Goal: Task Accomplishment & Management: Manage account settings

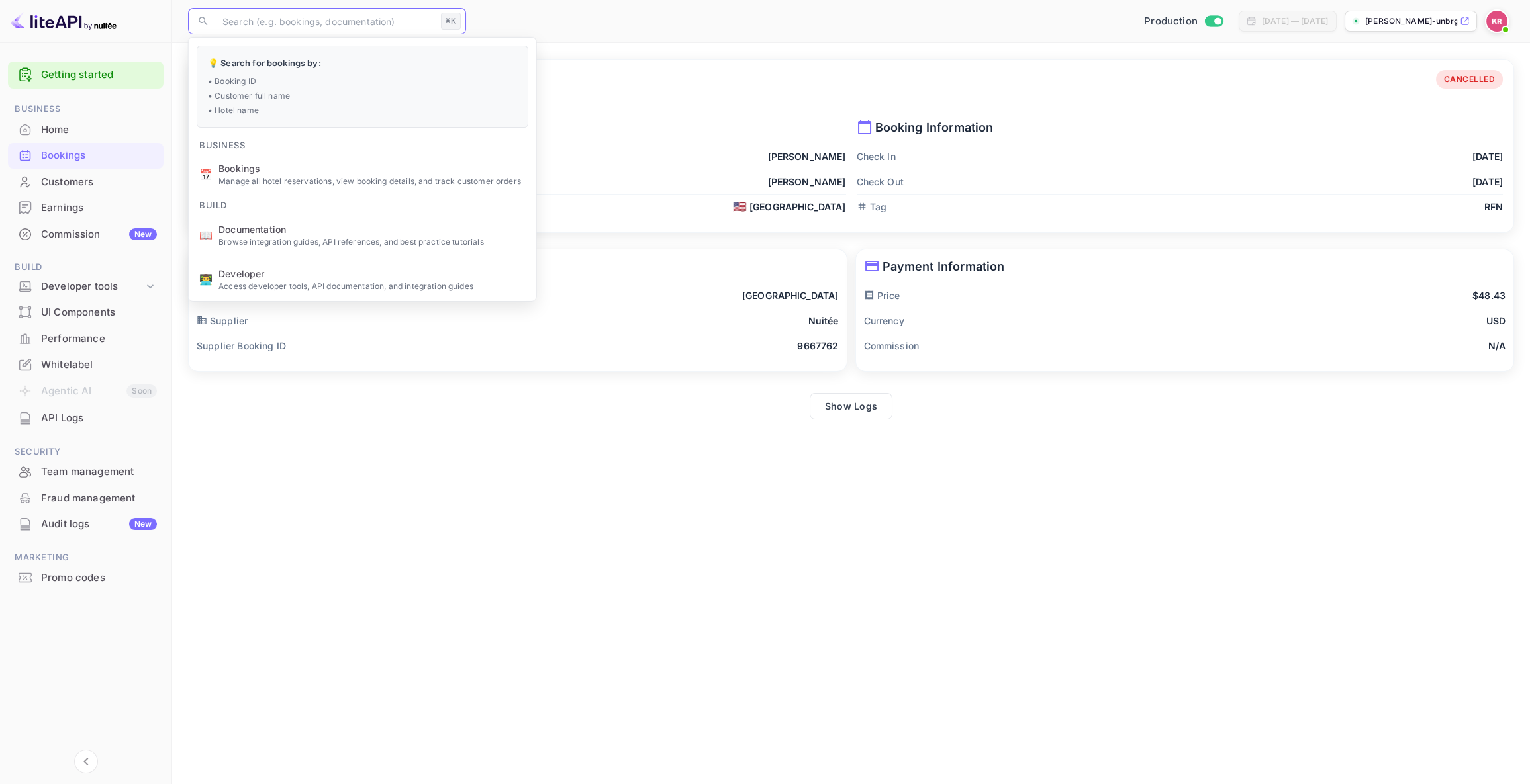
click at [237, 21] on input "text" at bounding box center [325, 21] width 221 height 27
paste input "OflBGNpjl"
type input "OflBGNpjl"
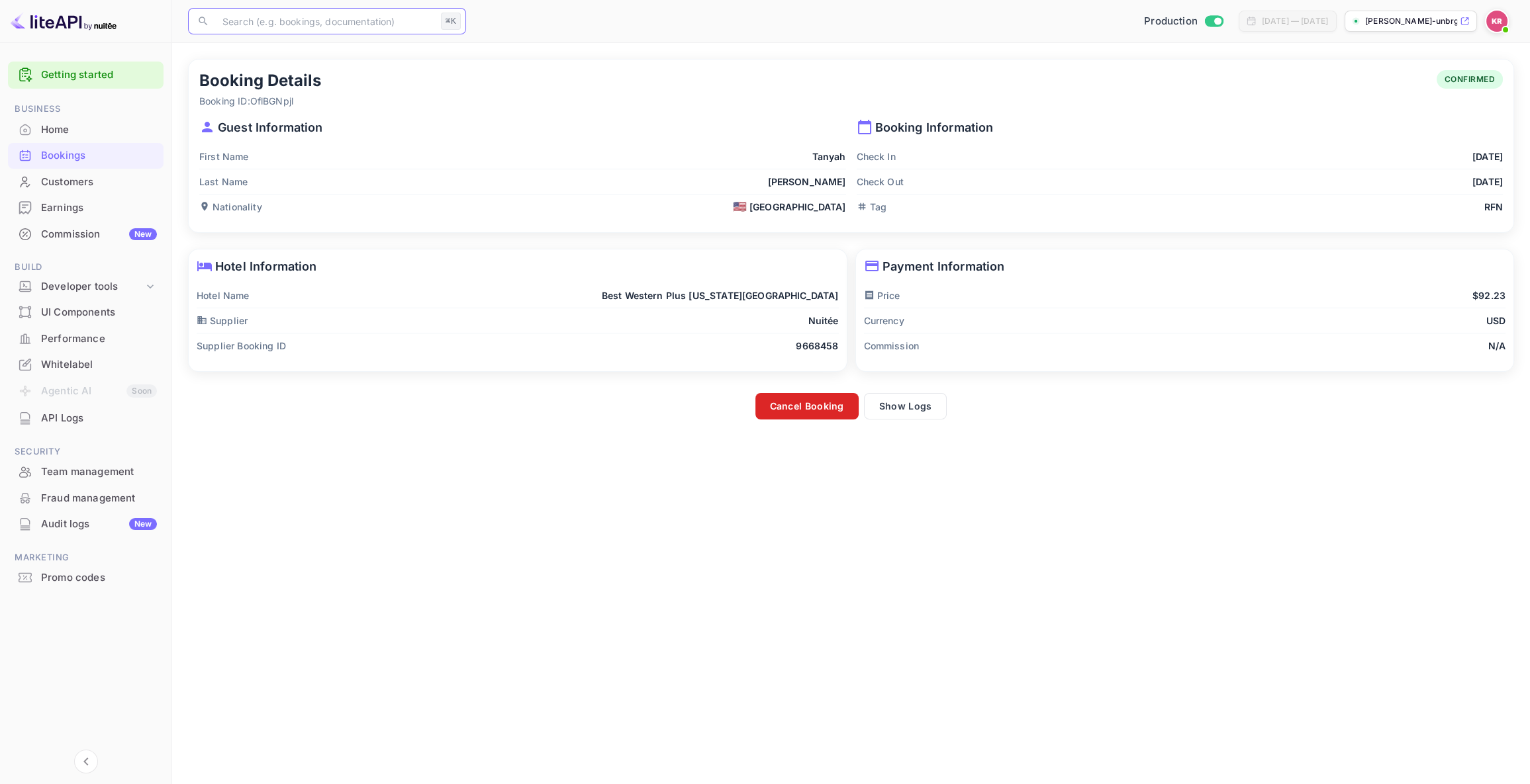
click at [810, 407] on button "Cancel Booking" at bounding box center [807, 406] width 103 height 27
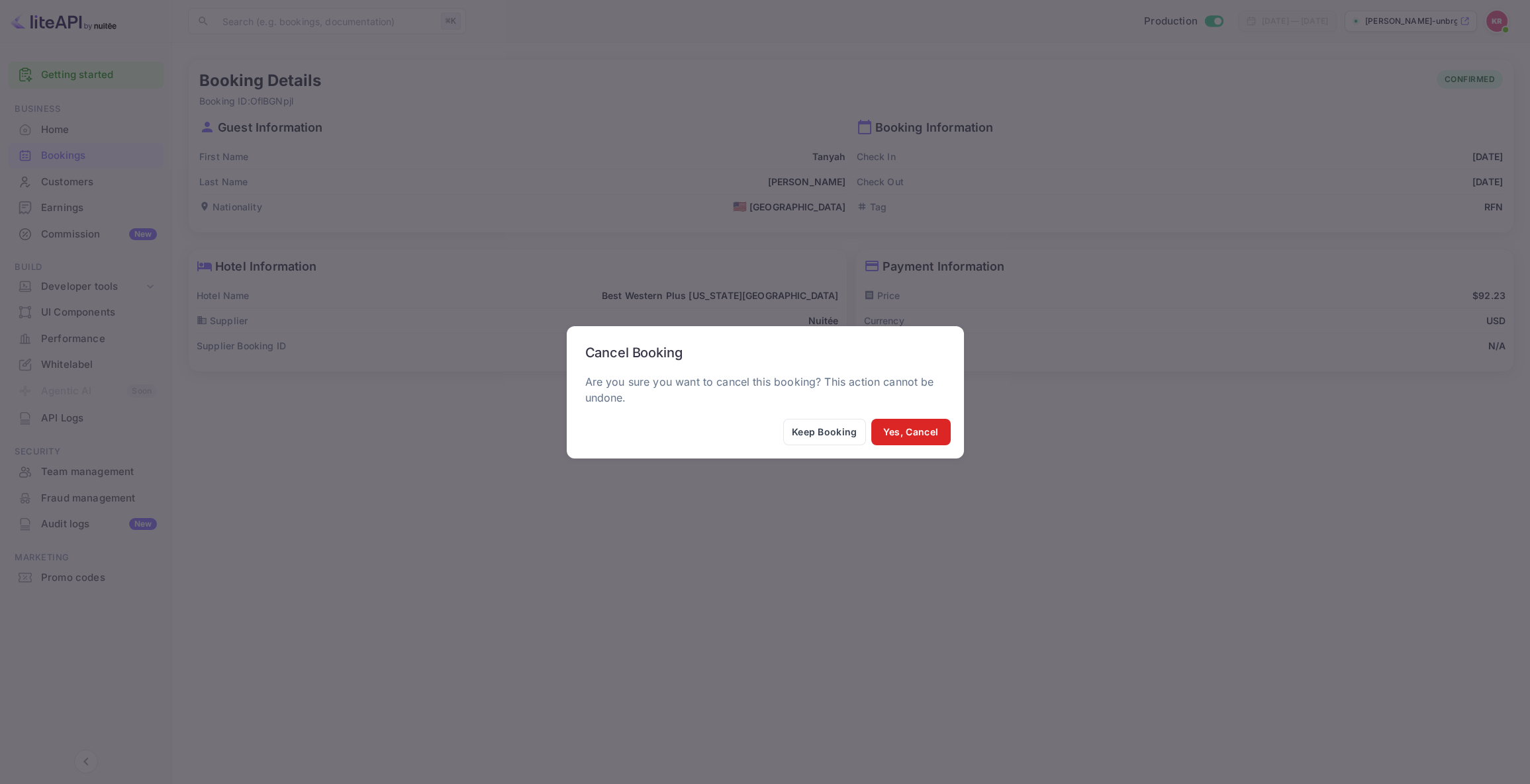
drag, startPoint x: 905, startPoint y: 432, endPoint x: 898, endPoint y: 429, distance: 7.6
click at [905, 432] on button "Yes, Cancel" at bounding box center [911, 432] width 80 height 27
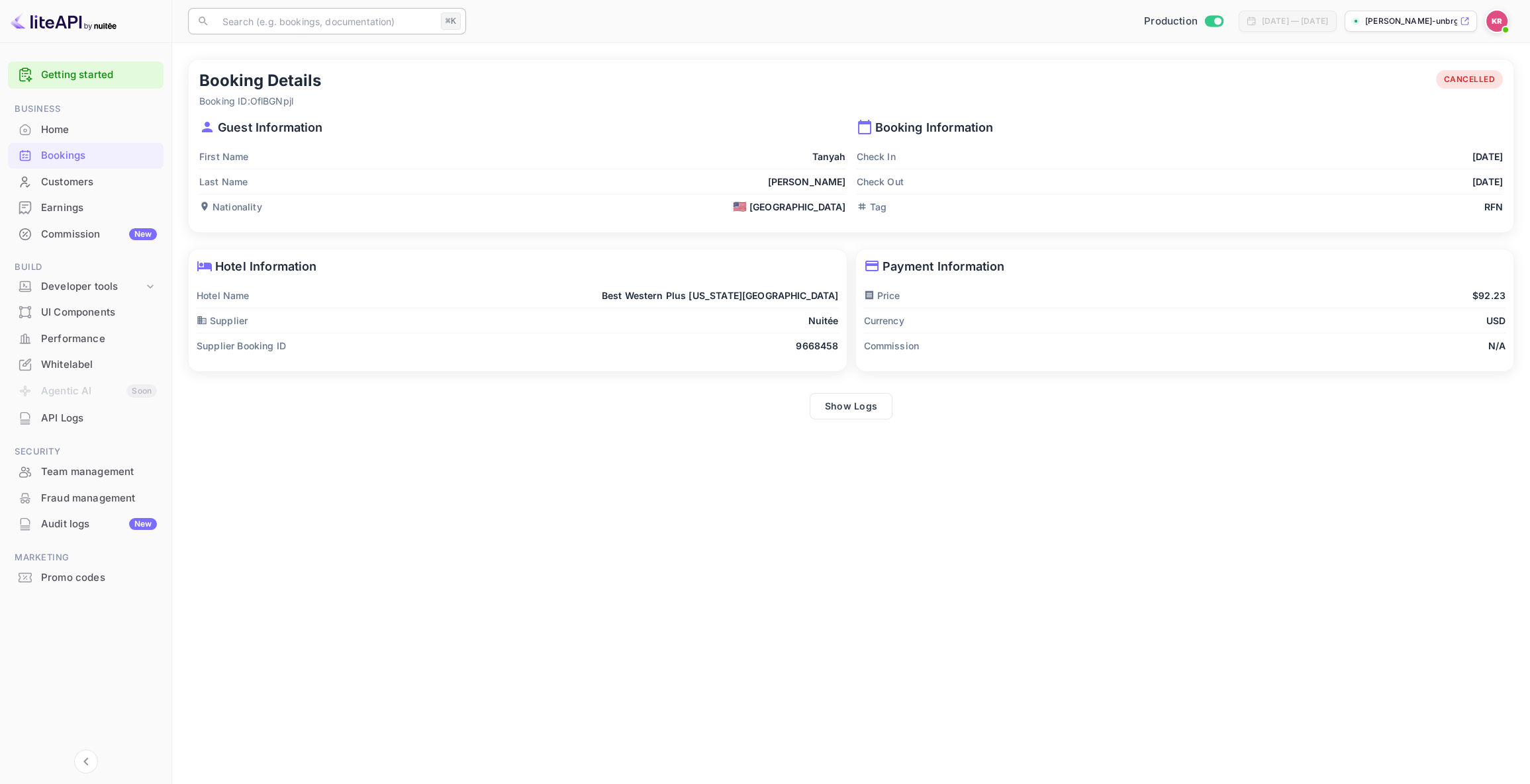
click at [225, 20] on input "text" at bounding box center [325, 21] width 221 height 27
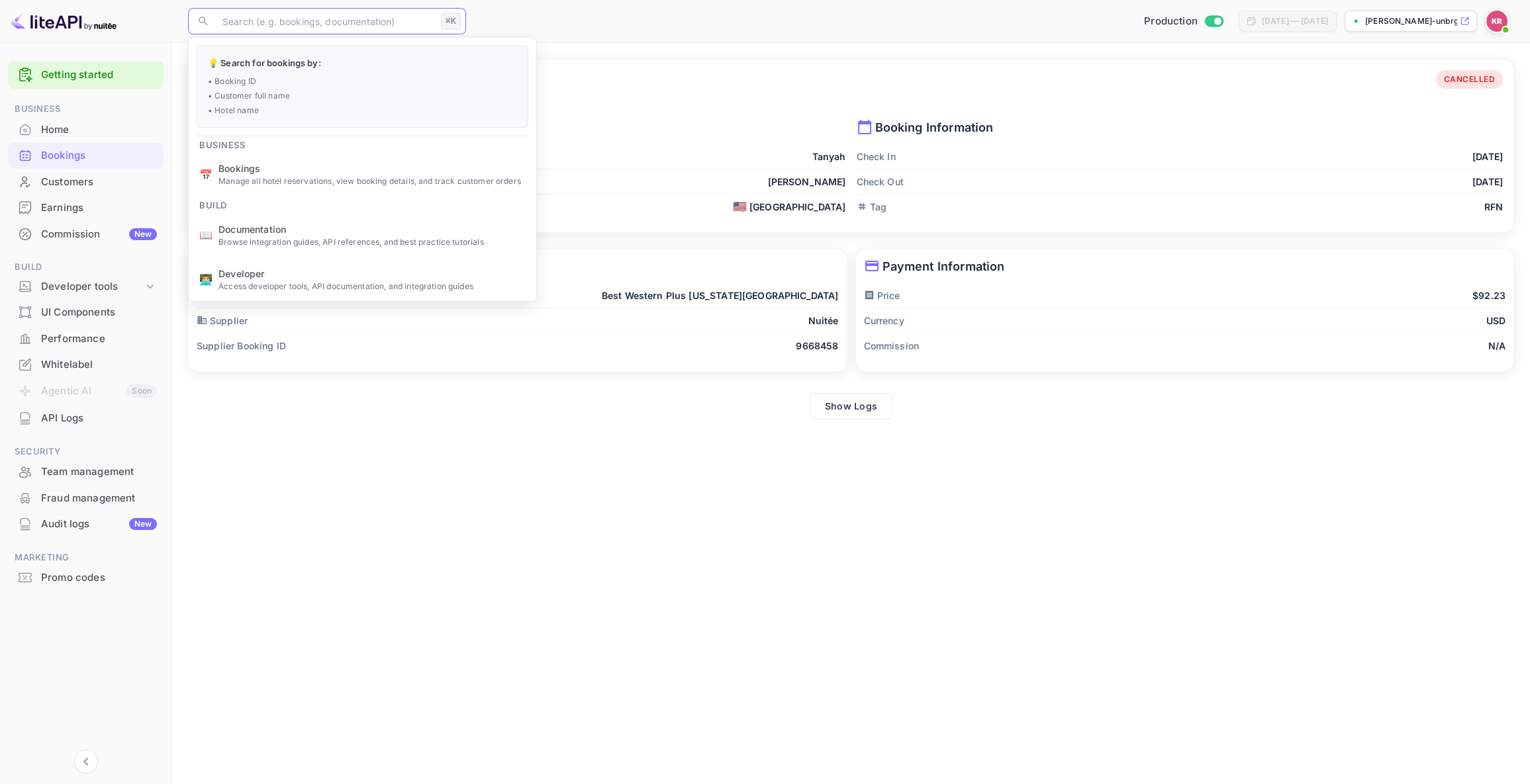
paste input "wowgCBr_0"
type input "wowgCBr_0"
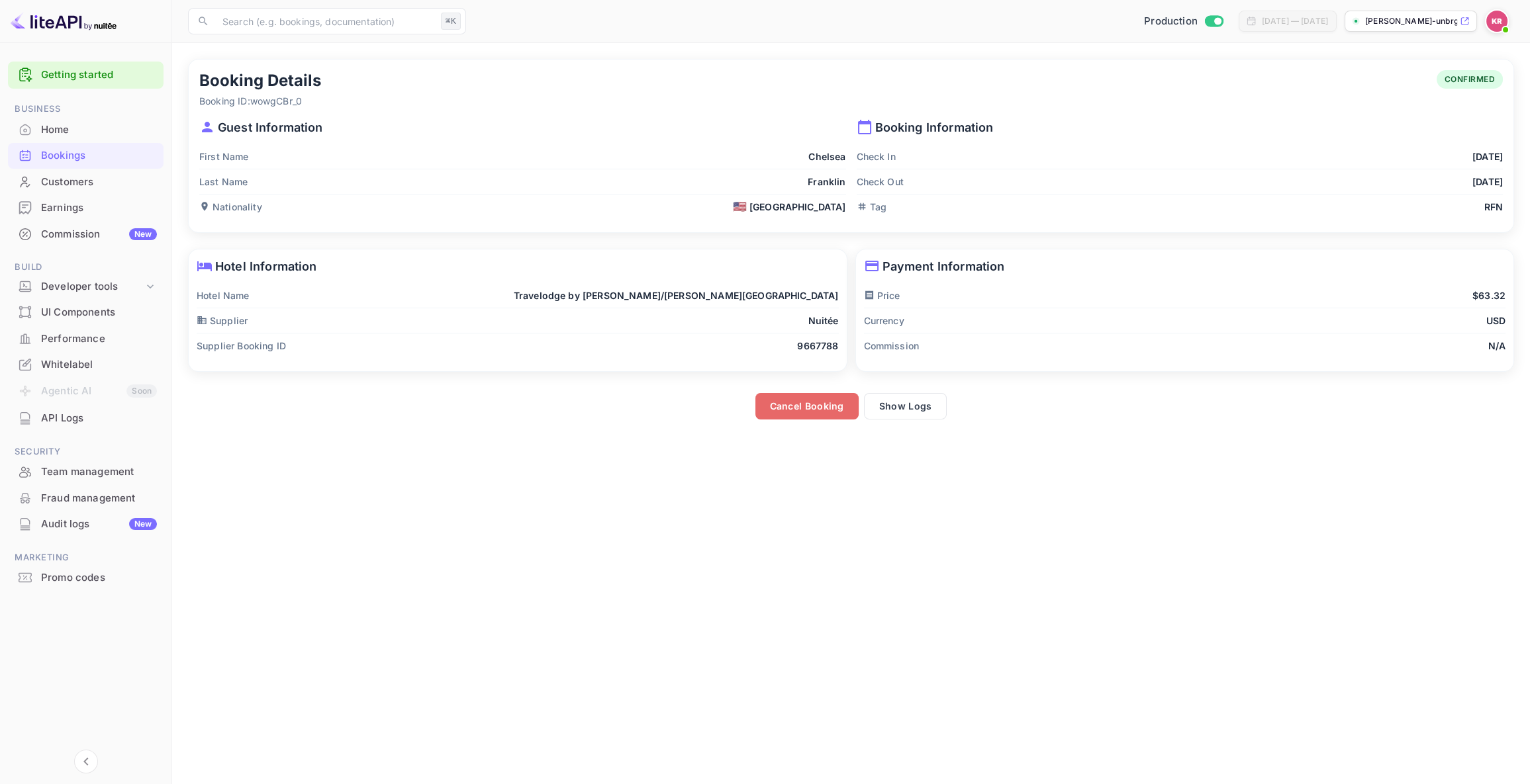
click at [790, 412] on button "Cancel Booking" at bounding box center [807, 406] width 103 height 27
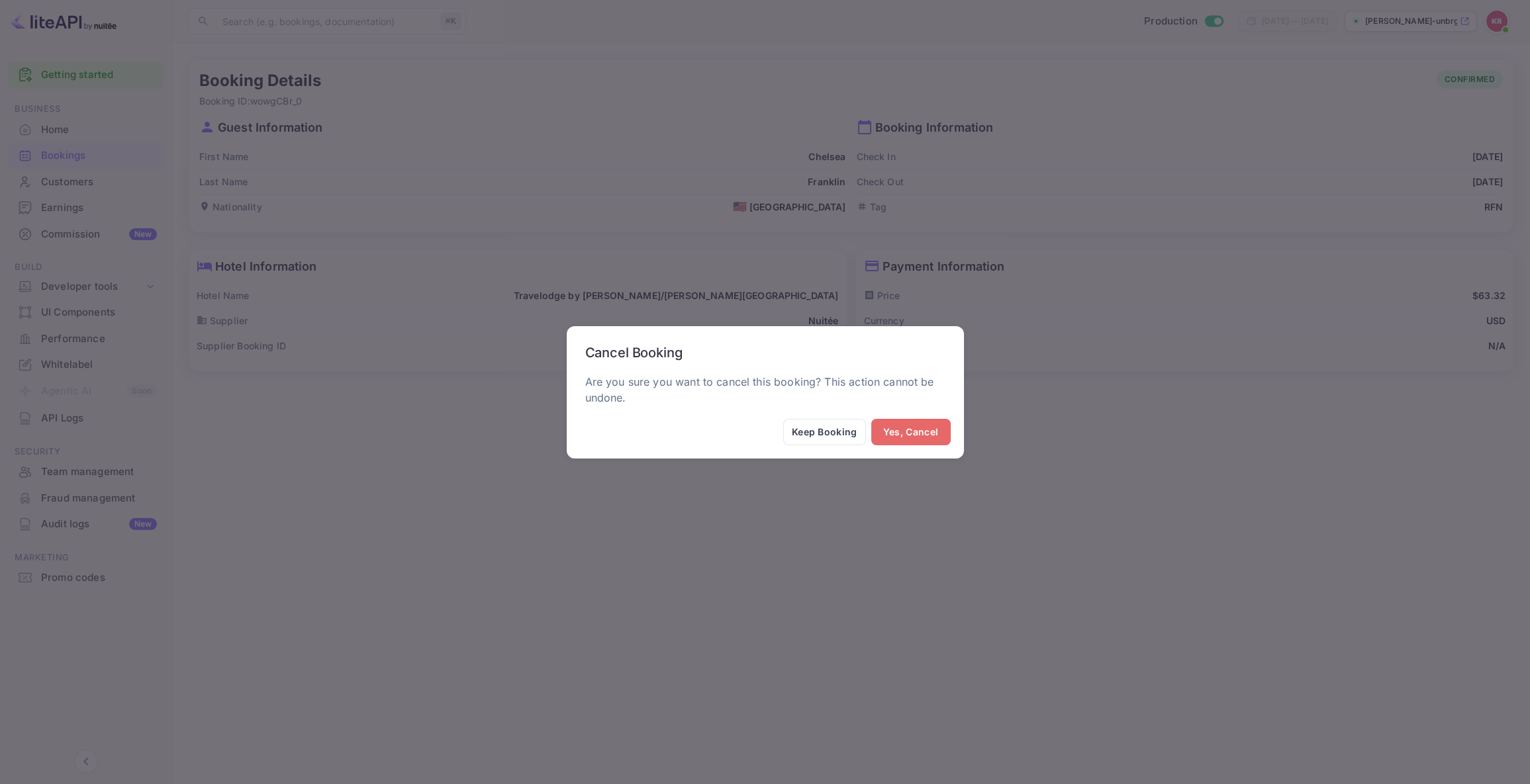
click at [900, 429] on button "Yes, Cancel" at bounding box center [911, 432] width 80 height 27
